Goal: Use online tool/utility: Utilize a website feature to perform a specific function

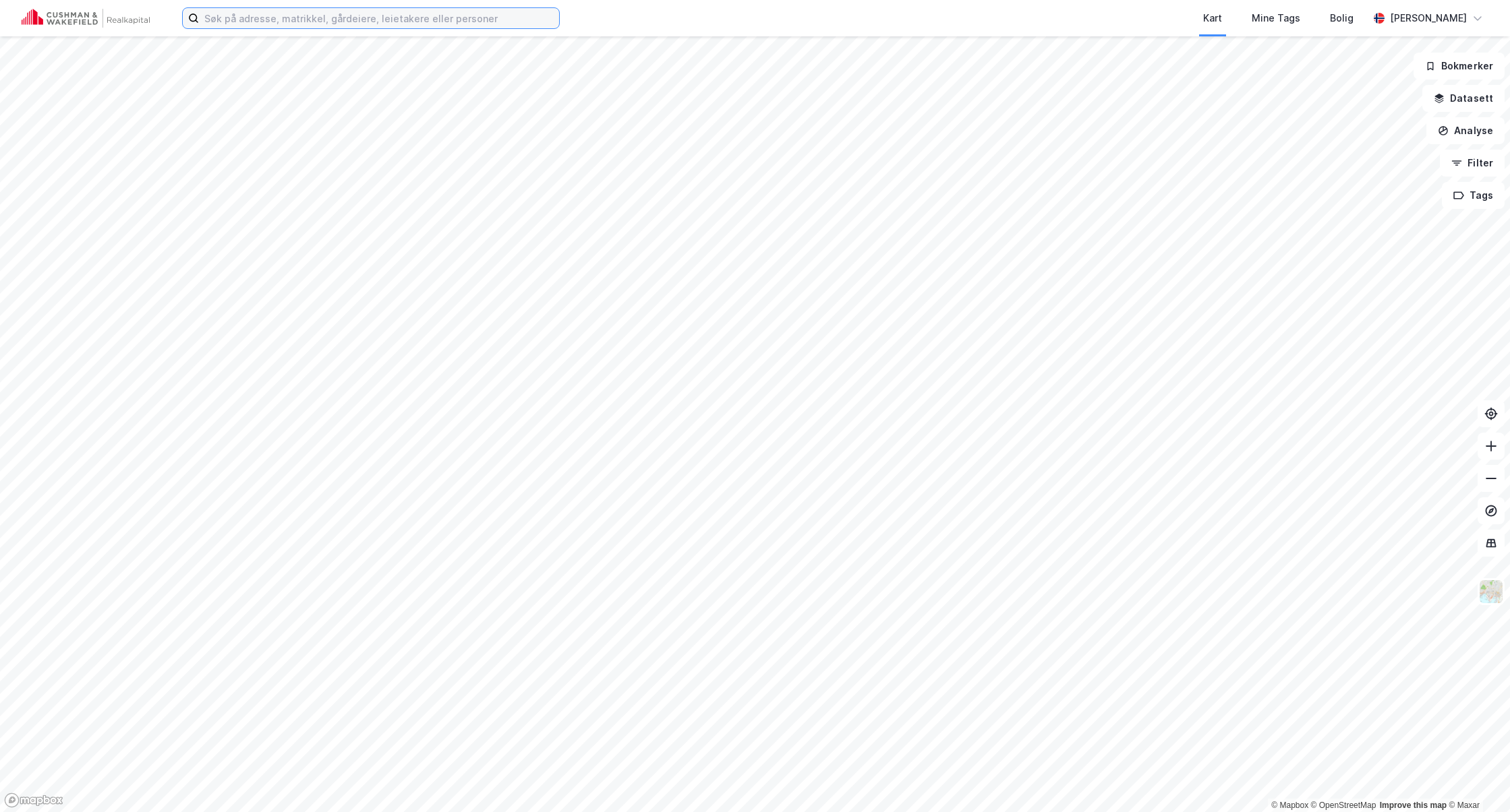
click at [396, 16] on input at bounding box center [379, 19] width 360 height 20
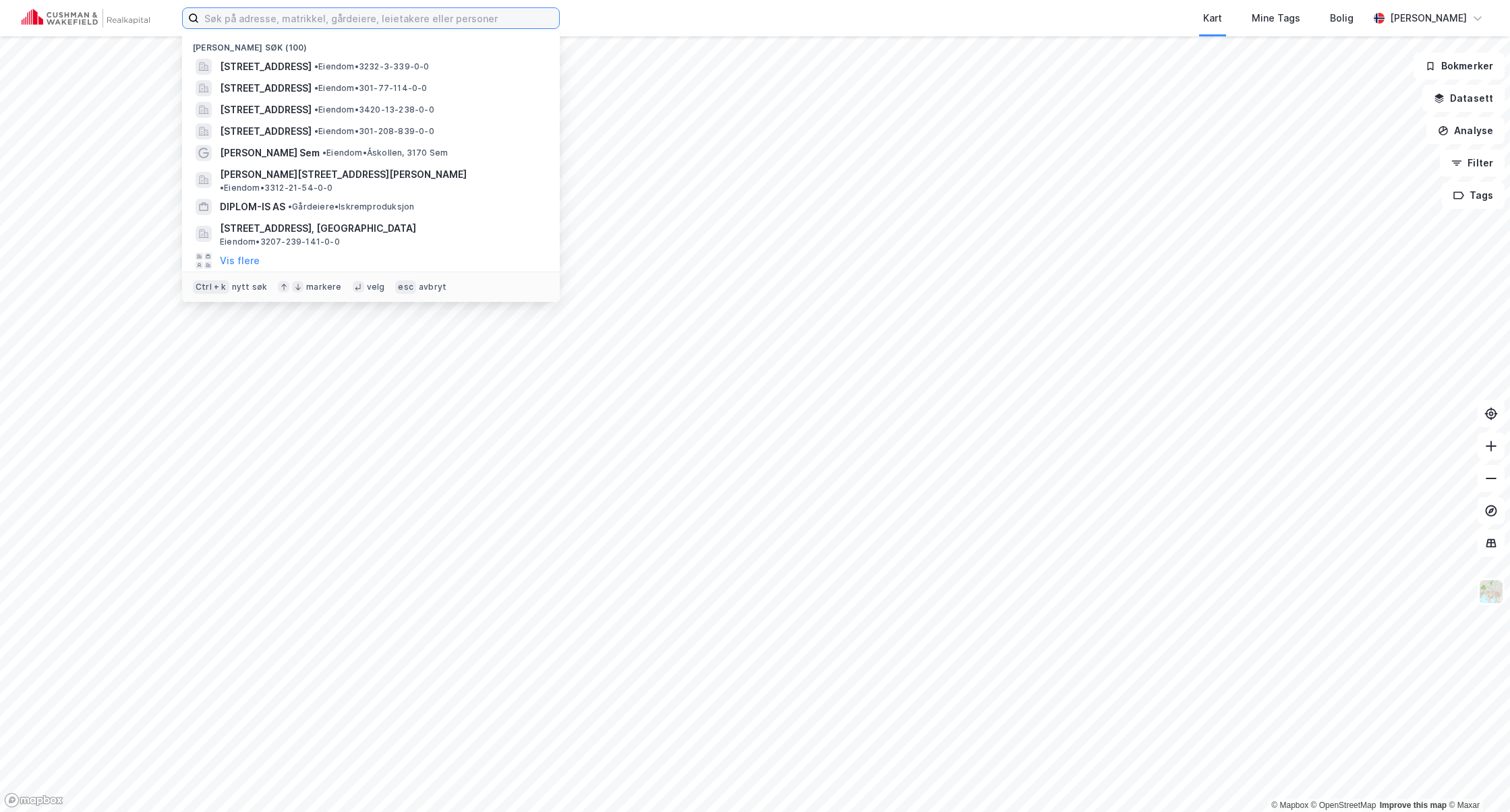
click at [379, 19] on input at bounding box center [379, 19] width 360 height 20
click at [311, 70] on span "[STREET_ADDRESS]" at bounding box center [265, 66] width 92 height 16
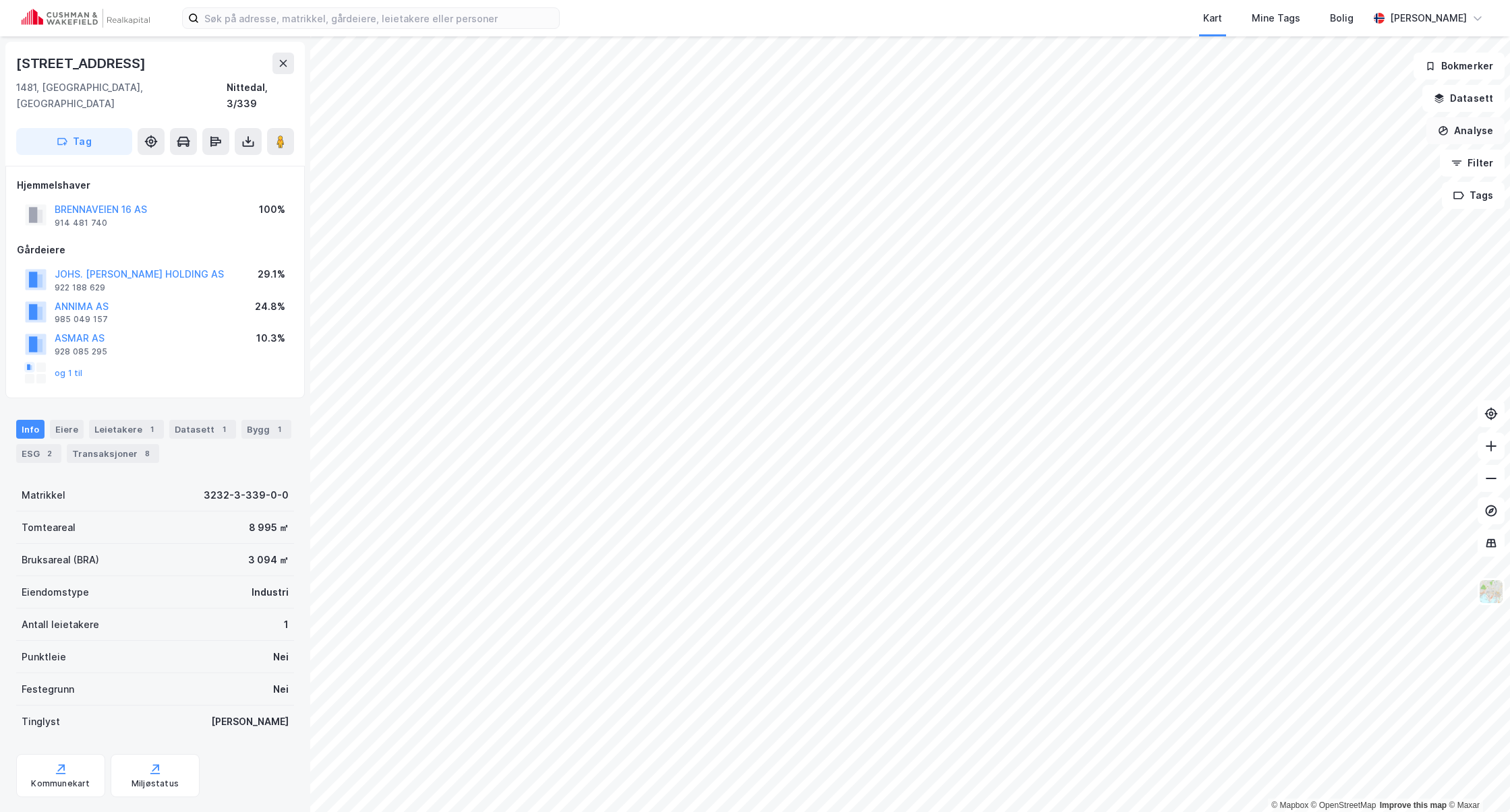
click at [1473, 132] on button "Analyse" at bounding box center [1466, 131] width 78 height 27
click at [1316, 162] on div "Tegn område" at bounding box center [1348, 159] width 118 height 11
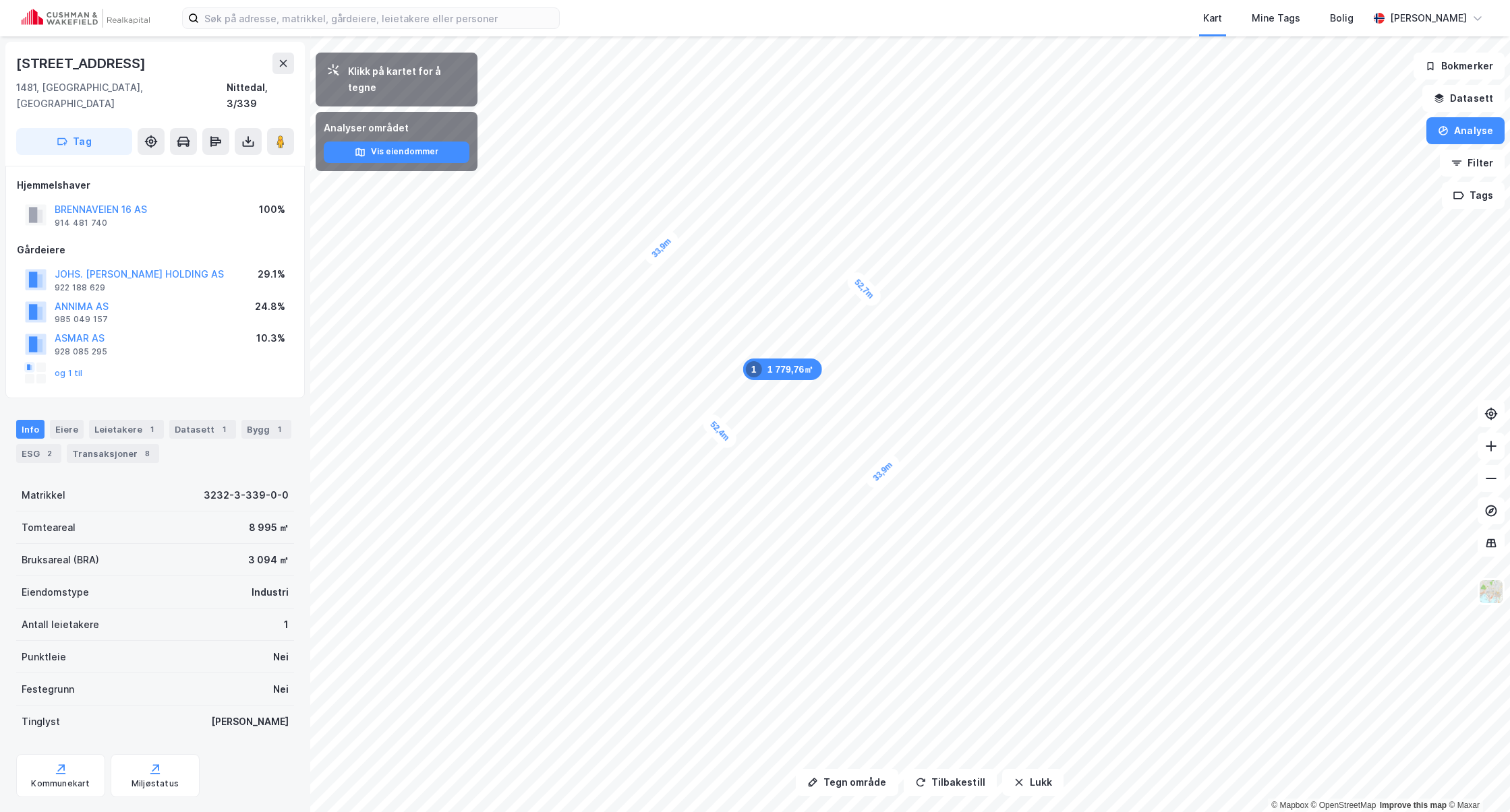
click at [66, 812] on div at bounding box center [155, 819] width 278 height 11
